Goal: Information Seeking & Learning: Learn about a topic

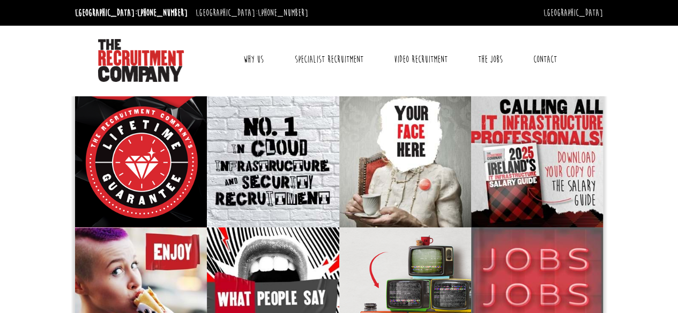
click at [262, 56] on link "Why Us" at bounding box center [253, 59] width 36 height 27
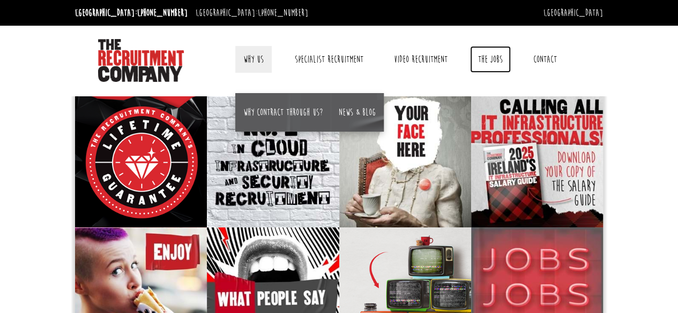
click at [495, 59] on link "The Jobs" at bounding box center [490, 59] width 41 height 27
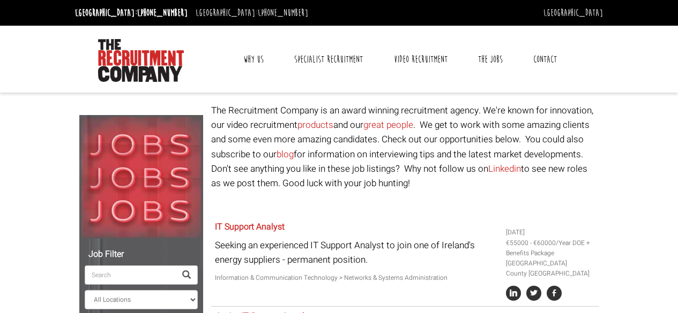
select select "[GEOGRAPHIC_DATA]"
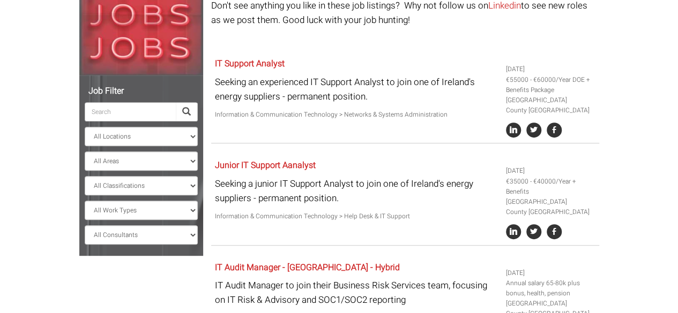
scroll to position [209, 0]
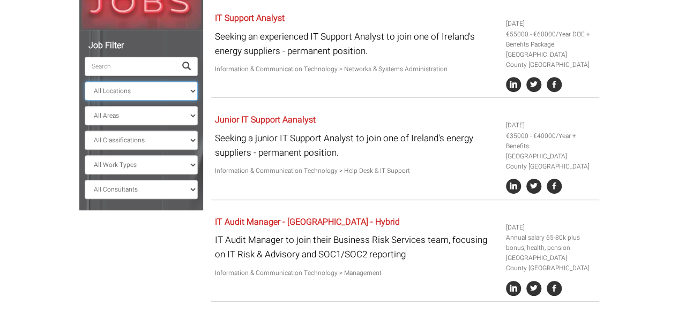
click at [191, 91] on select "All Locations [GEOGRAPHIC_DATA] [GEOGRAPHIC_DATA] [GEOGRAPHIC_DATA] [GEOGRAPHIC…" at bounding box center [141, 90] width 113 height 19
click at [85, 81] on select "All Locations [GEOGRAPHIC_DATA] [GEOGRAPHIC_DATA] [GEOGRAPHIC_DATA] [GEOGRAPHIC…" at bounding box center [141, 90] width 113 height 19
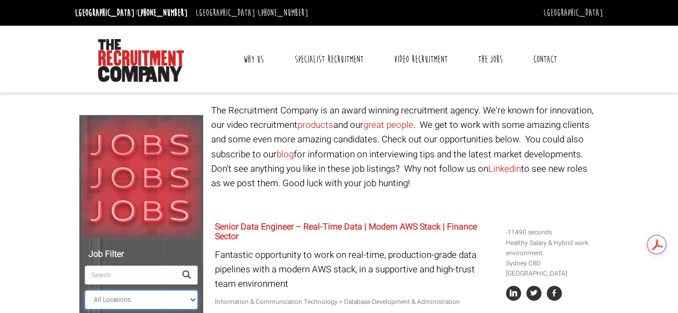
scroll to position [214, 0]
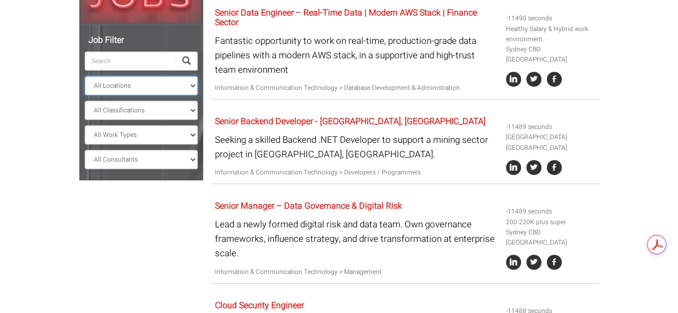
click at [189, 82] on select "All Locations [GEOGRAPHIC_DATA] [GEOGRAPHIC_DATA] [GEOGRAPHIC_DATA] [GEOGRAPHIC…" at bounding box center [141, 85] width 113 height 19
click at [85, 76] on select "All Locations [GEOGRAPHIC_DATA] [GEOGRAPHIC_DATA] [GEOGRAPHIC_DATA] [GEOGRAPHIC…" at bounding box center [141, 85] width 113 height 19
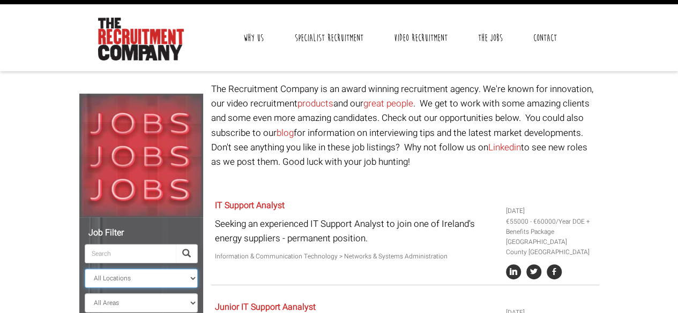
scroll to position [214, 0]
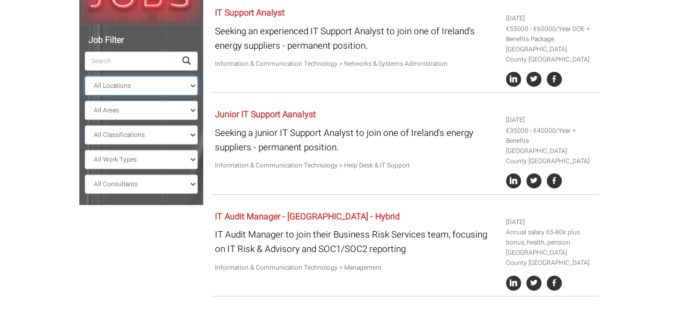
click at [189, 83] on select "All Locations [GEOGRAPHIC_DATA] [GEOGRAPHIC_DATA] [GEOGRAPHIC_DATA] [GEOGRAPHIC…" at bounding box center [141, 85] width 113 height 19
click at [85, 76] on select "All Locations [GEOGRAPHIC_DATA] [GEOGRAPHIC_DATA] [GEOGRAPHIC_DATA] [GEOGRAPHIC…" at bounding box center [141, 85] width 113 height 19
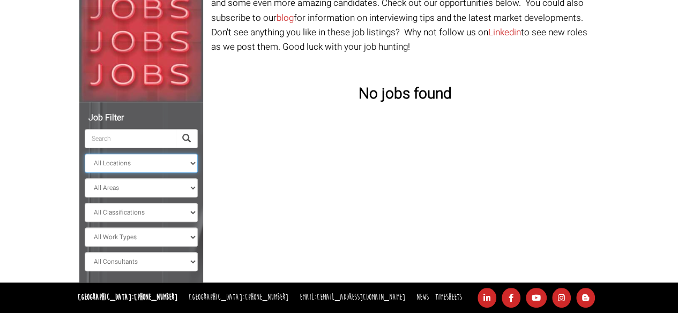
scroll to position [136, 0]
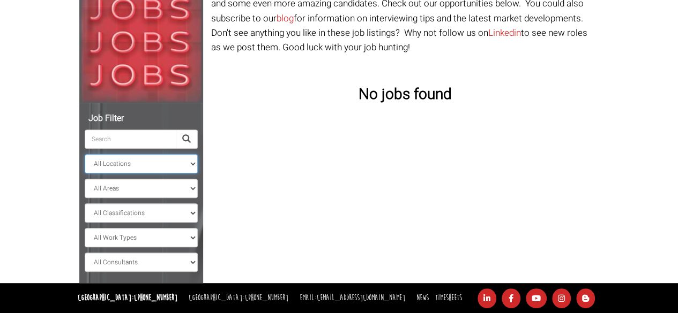
click at [193, 163] on select "All Locations [GEOGRAPHIC_DATA] [GEOGRAPHIC_DATA] [GEOGRAPHIC_DATA] [GEOGRAPHIC…" at bounding box center [141, 163] width 113 height 19
click at [85, 154] on select "All Locations [GEOGRAPHIC_DATA] [GEOGRAPHIC_DATA] [GEOGRAPHIC_DATA] [GEOGRAPHIC…" at bounding box center [141, 163] width 113 height 19
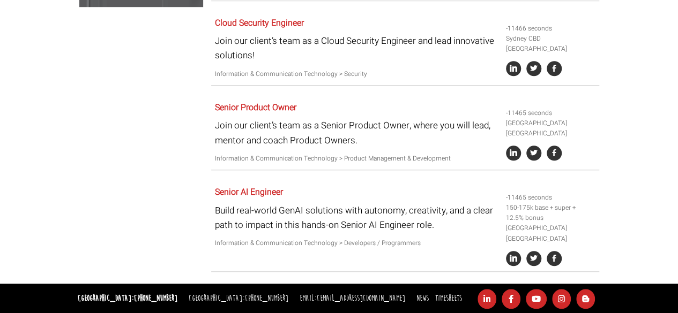
scroll to position [145, 0]
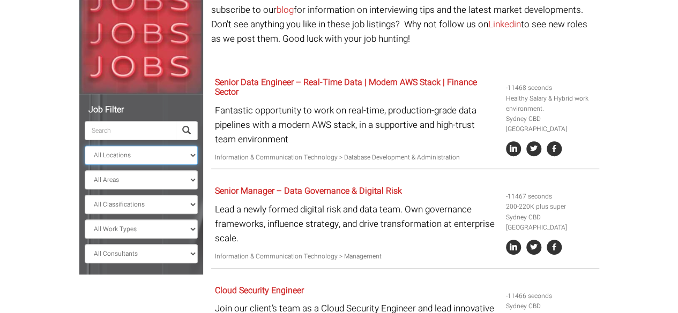
click at [193, 154] on select "All Locations [GEOGRAPHIC_DATA] [GEOGRAPHIC_DATA] [GEOGRAPHIC_DATA] [GEOGRAPHIC…" at bounding box center [141, 155] width 113 height 19
select select "[GEOGRAPHIC_DATA]"
click at [85, 146] on select "All Locations [GEOGRAPHIC_DATA] [GEOGRAPHIC_DATA] [GEOGRAPHIC_DATA] [GEOGRAPHIC…" at bounding box center [141, 155] width 113 height 19
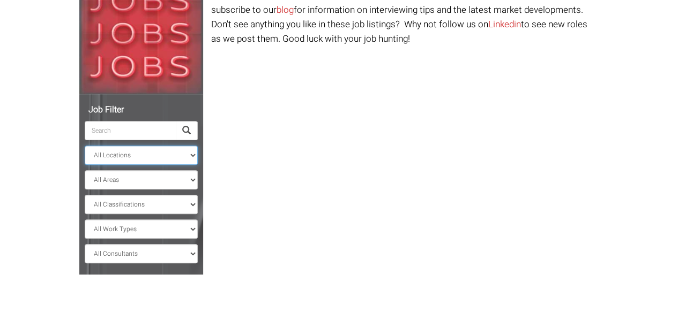
scroll to position [136, 0]
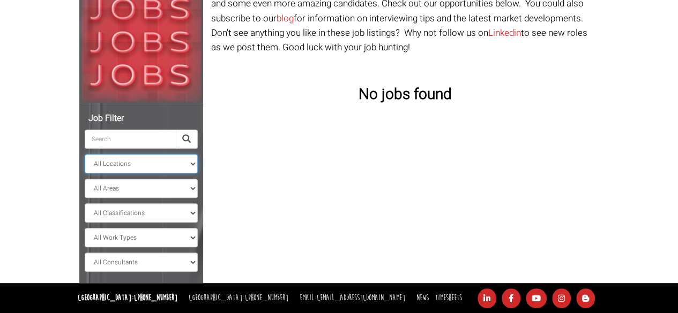
click at [192, 164] on select "All Locations [GEOGRAPHIC_DATA] [GEOGRAPHIC_DATA] [GEOGRAPHIC_DATA] [GEOGRAPHIC…" at bounding box center [141, 163] width 113 height 19
select select
click at [85, 154] on select "All Locations [GEOGRAPHIC_DATA] [GEOGRAPHIC_DATA] [GEOGRAPHIC_DATA] [GEOGRAPHIC…" at bounding box center [141, 163] width 113 height 19
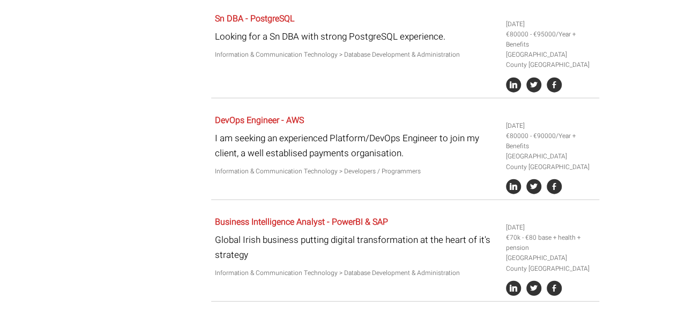
scroll to position [1303, 0]
